Goal: Book appointment/travel/reservation

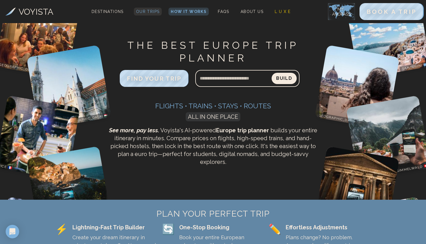
click at [151, 11] on span "Our Trips" at bounding box center [148, 11] width 24 height 5
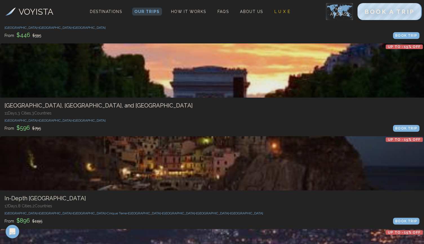
scroll to position [778, 0]
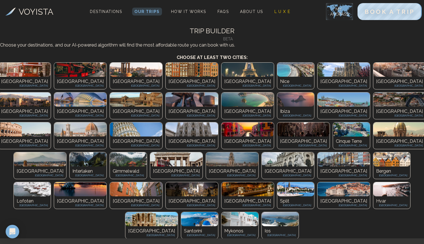
scroll to position [0, 0]
click at [17, 77] on img at bounding box center [24, 69] width 52 height 14
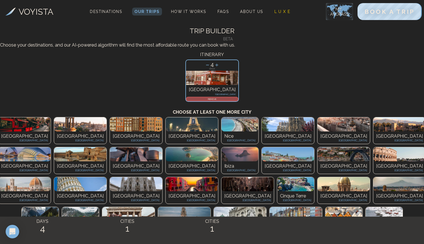
click at [166, 144] on div "Paris [GEOGRAPHIC_DATA]" at bounding box center [192, 137] width 52 height 12
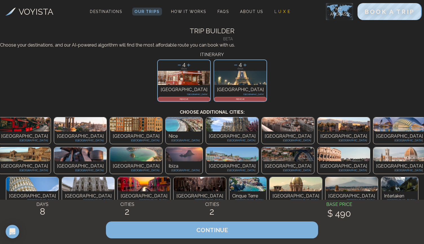
click at [264, 139] on p "[GEOGRAPHIC_DATA]" at bounding box center [287, 136] width 47 height 7
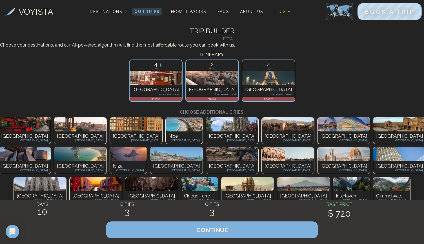
click at [150, 161] on img at bounding box center [176, 154] width 52 height 14
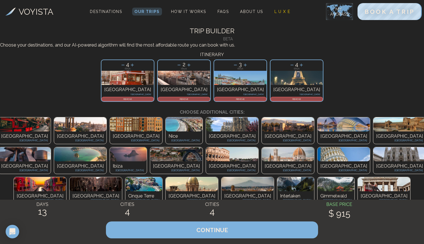
click at [206, 131] on img at bounding box center [232, 124] width 52 height 14
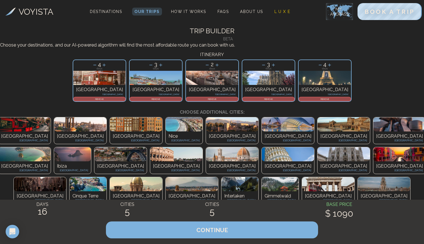
click at [150, 161] on img at bounding box center [176, 154] width 52 height 14
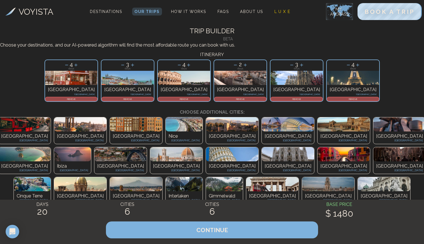
click at [150, 161] on img at bounding box center [176, 154] width 52 height 14
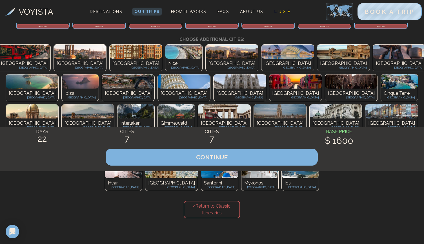
scroll to position [73, 0]
click at [214, 88] on img at bounding box center [240, 81] width 52 height 14
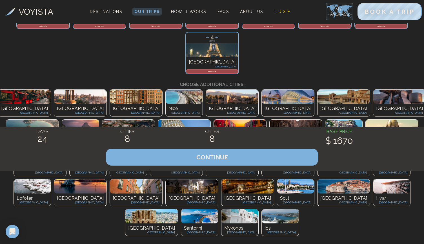
click at [214, 133] on img at bounding box center [240, 126] width 52 height 14
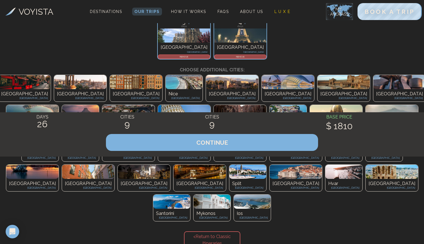
scroll to position [88, 0]
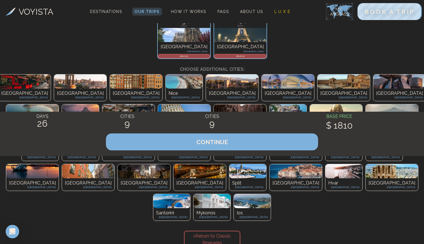
click at [59, 160] on div "[GEOGRAPHIC_DATA] [GEOGRAPHIC_DATA]" at bounding box center [40, 154] width 37 height 12
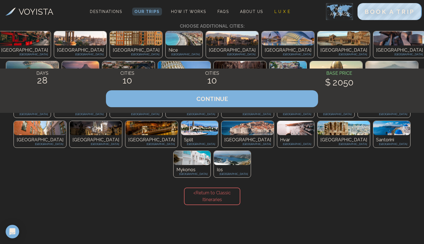
scroll to position [131, 0]
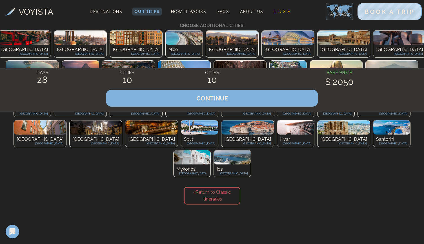
click at [376, 142] on p "Santorini" at bounding box center [391, 139] width 31 height 7
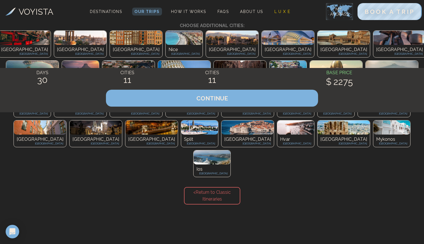
click at [373, 134] on img at bounding box center [391, 127] width 37 height 14
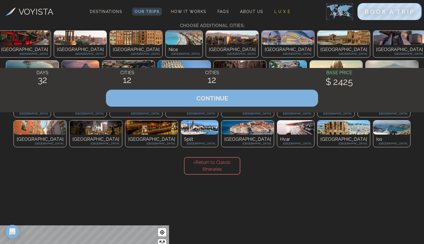
click at [317, 134] on img at bounding box center [343, 127] width 52 height 14
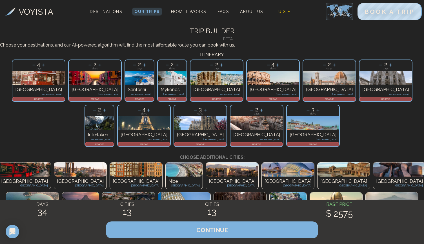
scroll to position [0, 0]
click at [31, 68] on icon at bounding box center [34, 65] width 6 height 6
click at [136, 113] on icon at bounding box center [139, 110] width 6 height 6
click at [305, 113] on icon at bounding box center [308, 110] width 6 height 6
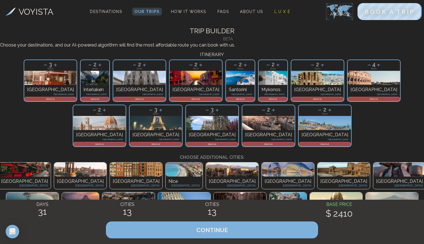
click at [367, 65] on icon at bounding box center [368, 65] width 3 height 0
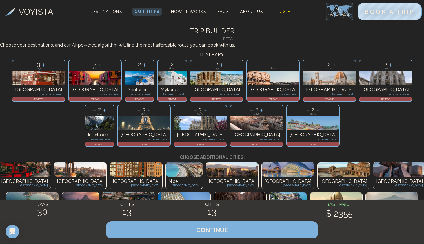
click at [266, 65] on icon at bounding box center [267, 65] width 3 height 0
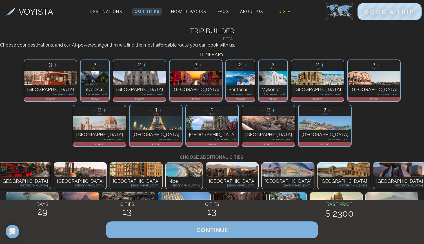
click at [242, 68] on icon at bounding box center [245, 65] width 6 height 6
click at [232, 68] on icon at bounding box center [235, 65] width 6 height 6
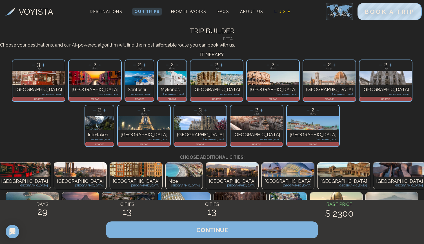
click at [101, 113] on icon at bounding box center [104, 110] width 6 height 6
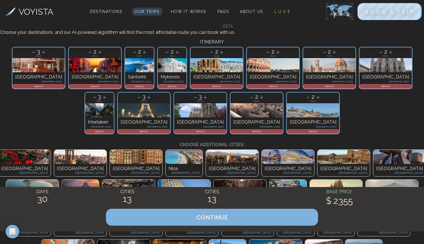
scroll to position [6, 0]
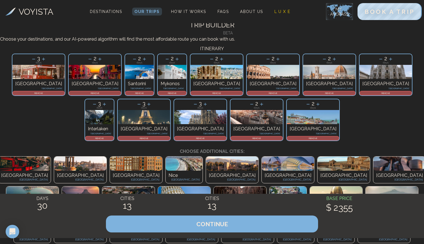
click at [192, 107] on icon at bounding box center [195, 104] width 6 height 6
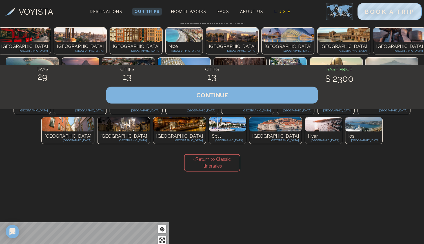
scroll to position [136, 0]
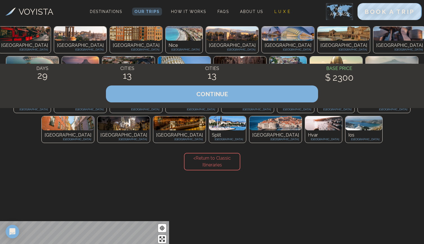
click at [214, 70] on img at bounding box center [240, 63] width 52 height 14
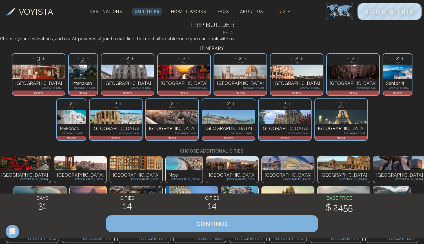
scroll to position [5, 0]
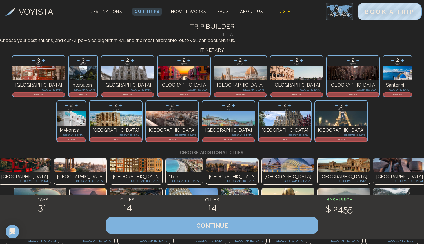
click at [318, 228] on button "CONTINUE" at bounding box center [212, 224] width 212 height 17
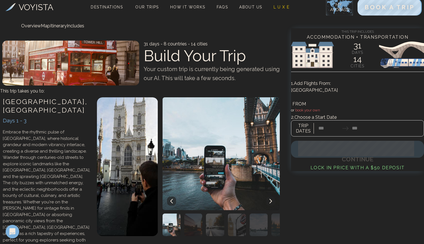
click at [342, 118] on div at bounding box center [357, 125] width 133 height 22
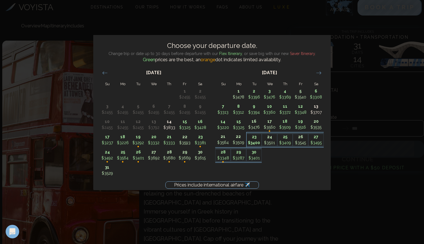
click at [250, 144] on p "$3400" at bounding box center [254, 143] width 15 height 6
type input "********"
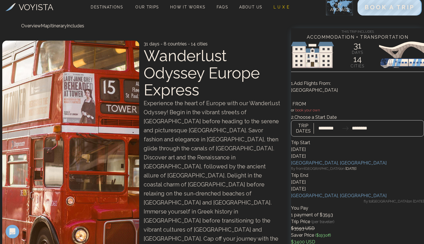
click at [369, 114] on div at bounding box center [357, 125] width 133 height 22
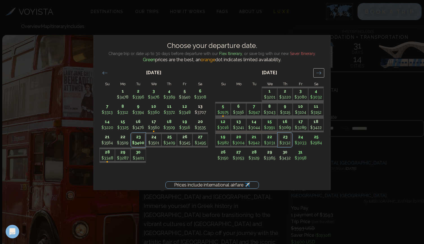
click at [318, 71] on icon "Move forward to switch to the next month." at bounding box center [318, 72] width 5 height 5
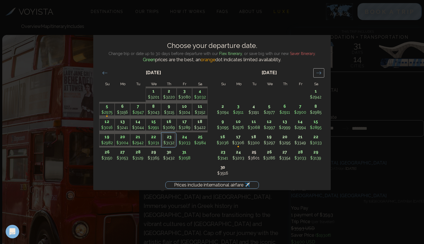
click at [318, 71] on icon "Move forward to switch to the next month." at bounding box center [318, 72] width 5 height 5
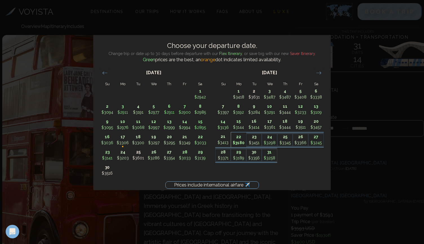
click at [241, 140] on p "$3180" at bounding box center [238, 143] width 15 height 6
type input "********"
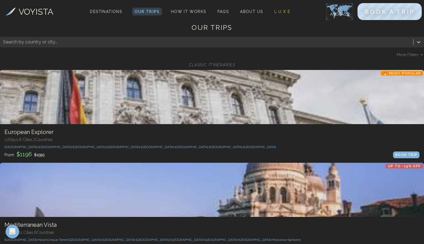
scroll to position [5, 0]
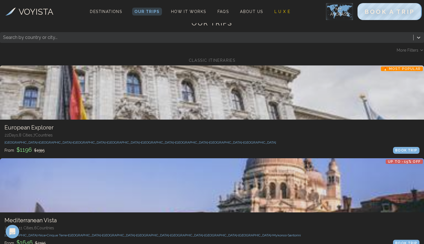
click at [88, 19] on span "Build Custom Trip" at bounding box center [49, 7] width 79 height 24
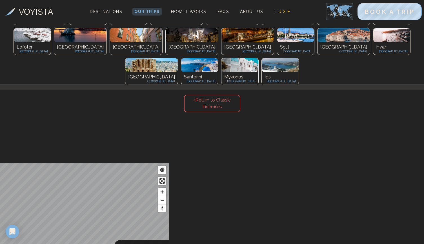
scroll to position [153, 0]
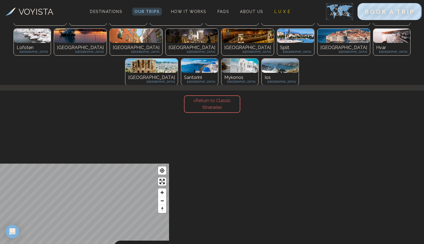
click at [184, 113] on h4 "< Return to Classic Itineraries" at bounding box center [212, 103] width 56 height 17
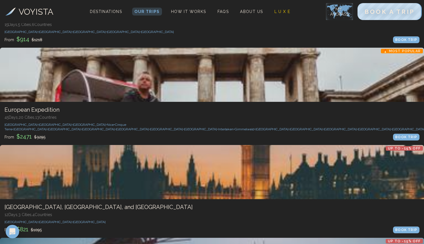
scroll to position [140, 0]
